Goal: Task Accomplishment & Management: Manage account settings

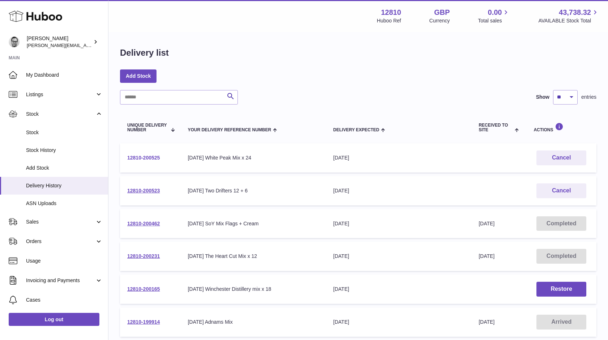
click at [148, 155] on link "12810-200525" at bounding box center [143, 158] width 33 height 6
click at [146, 156] on link "12810-200525" at bounding box center [143, 158] width 33 height 6
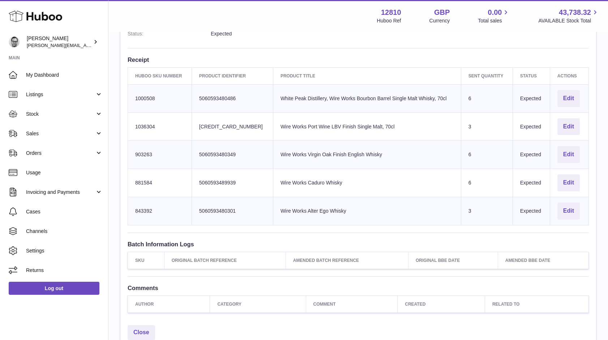
scroll to position [214, 0]
click at [565, 209] on button "Edit" at bounding box center [569, 210] width 22 height 17
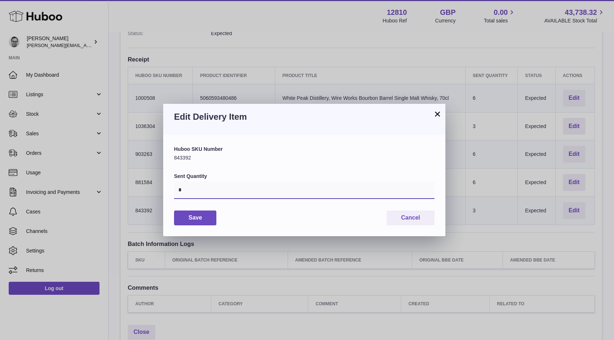
drag, startPoint x: 196, startPoint y: 193, endPoint x: 177, endPoint y: 191, distance: 18.5
click at [177, 191] on input "*" at bounding box center [304, 190] width 260 height 17
type input "*"
click at [193, 221] on button "Save" at bounding box center [195, 218] width 42 height 15
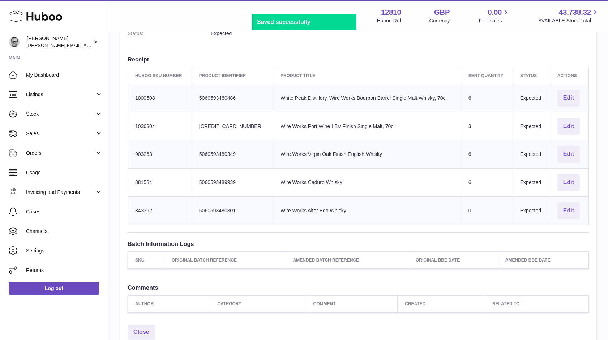
scroll to position [216, 0]
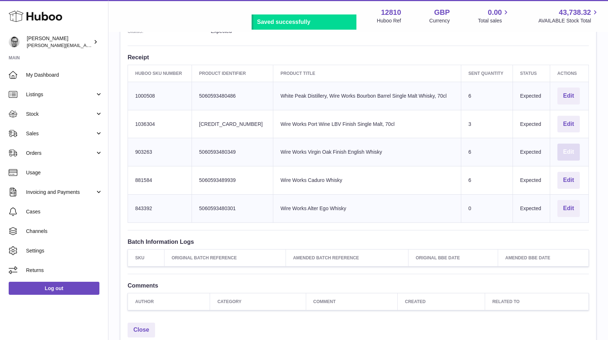
click at [565, 152] on button "Edit" at bounding box center [569, 152] width 22 height 17
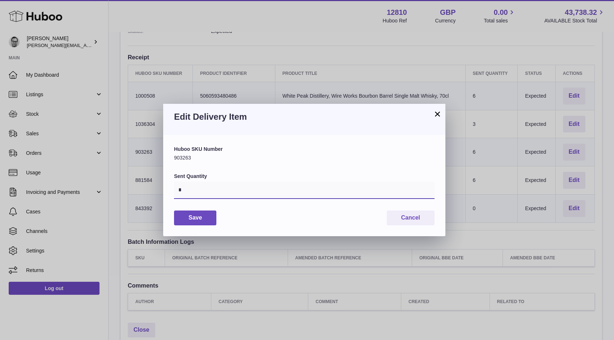
drag, startPoint x: 184, startPoint y: 190, endPoint x: 174, endPoint y: 190, distance: 10.5
click at [174, 190] on input "*" at bounding box center [304, 190] width 260 height 17
type input "*"
click at [196, 217] on button "Save" at bounding box center [195, 218] width 42 height 15
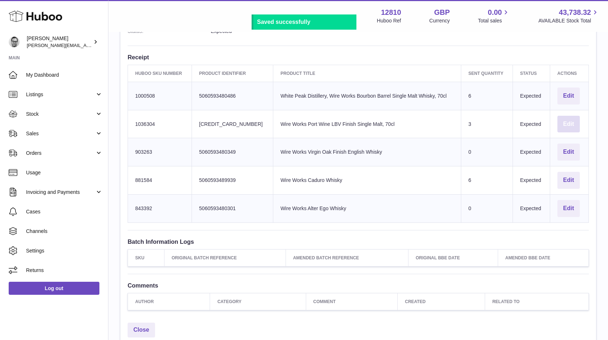
click at [570, 121] on button "Edit" at bounding box center [569, 124] width 22 height 17
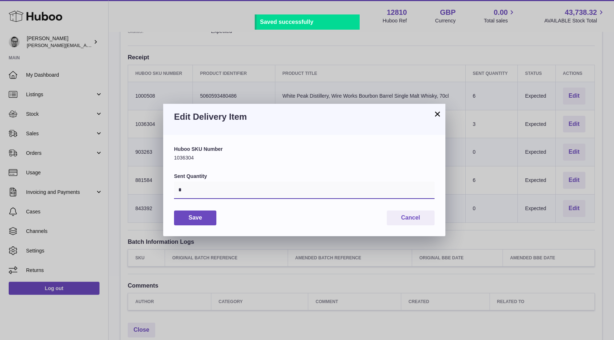
drag, startPoint x: 178, startPoint y: 189, endPoint x: 169, endPoint y: 190, distance: 8.7
click at [170, 190] on div "Huboo SKU Number 1036304 Sent Quantity * Save Cancel" at bounding box center [304, 185] width 282 height 101
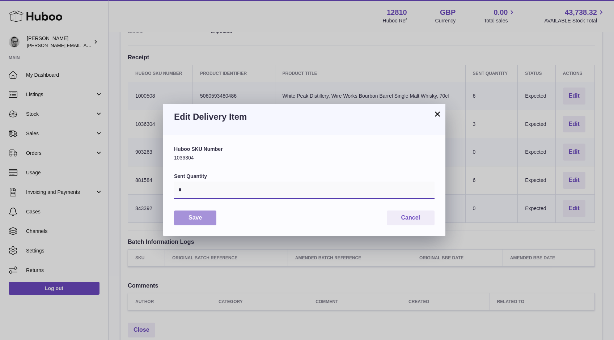
type input "*"
click at [196, 215] on button "Save" at bounding box center [195, 218] width 42 height 15
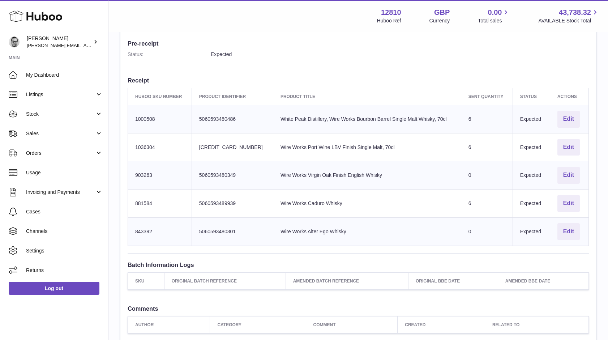
scroll to position [0, 0]
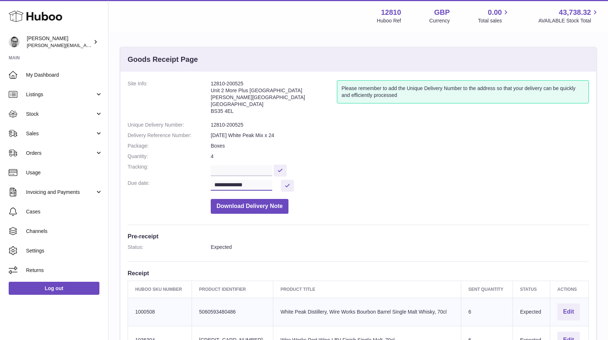
click at [260, 184] on input "**********" at bounding box center [241, 185] width 61 height 11
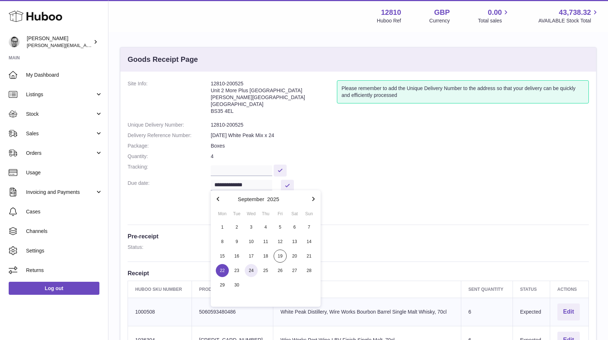
click at [249, 269] on span "24" at bounding box center [251, 270] width 13 height 13
type input "**********"
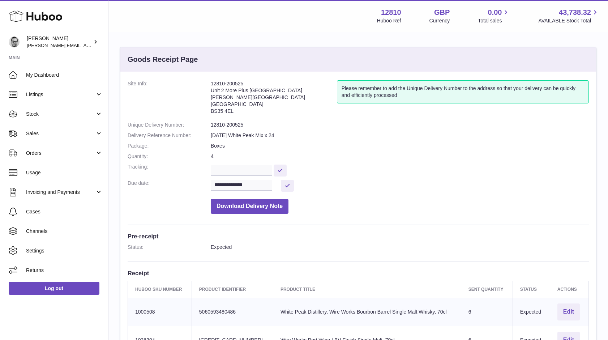
click at [374, 191] on dl "**********" at bounding box center [359, 148] width 462 height 137
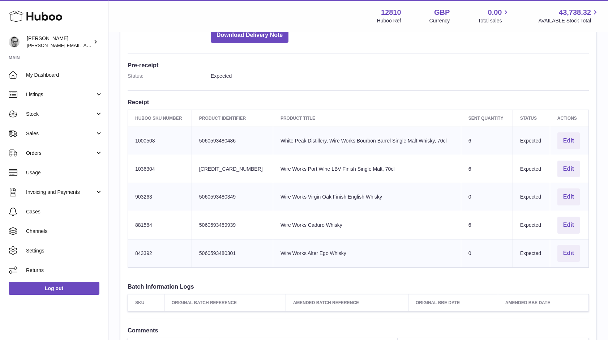
scroll to position [278, 0]
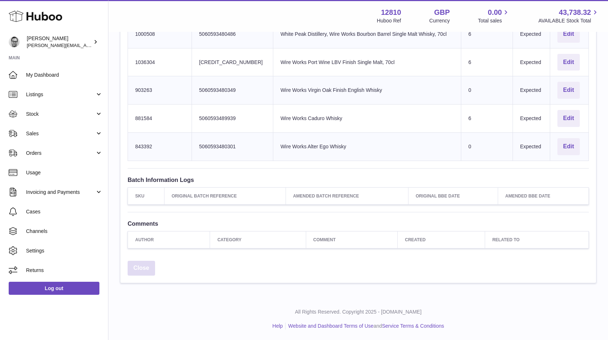
click at [148, 263] on link "Close" at bounding box center [141, 268] width 27 height 15
